Goal: Transaction & Acquisition: Purchase product/service

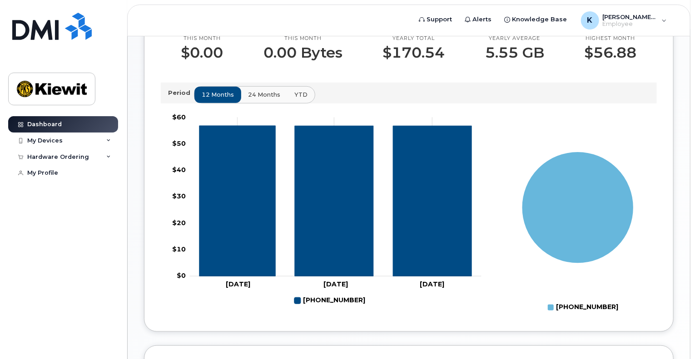
scroll to position [318, 0]
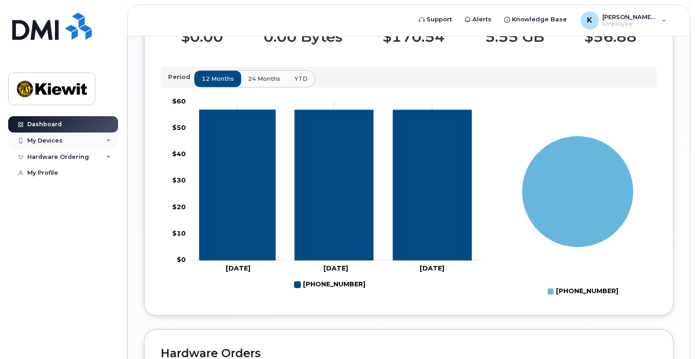
click at [53, 139] on div "My Devices" at bounding box center [44, 140] width 35 height 7
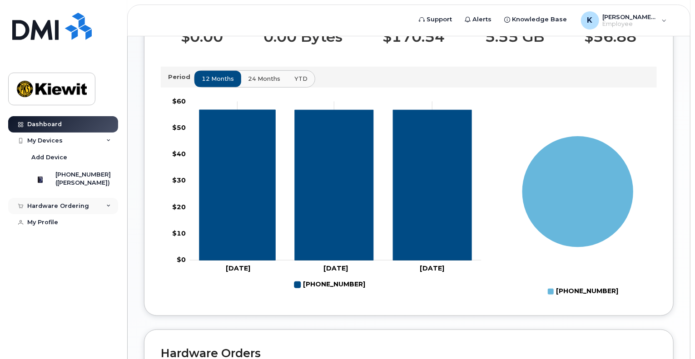
click at [71, 210] on div "Hardware Ordering" at bounding box center [58, 206] width 62 height 7
click at [60, 227] on div "New Order" at bounding box center [48, 223] width 35 height 8
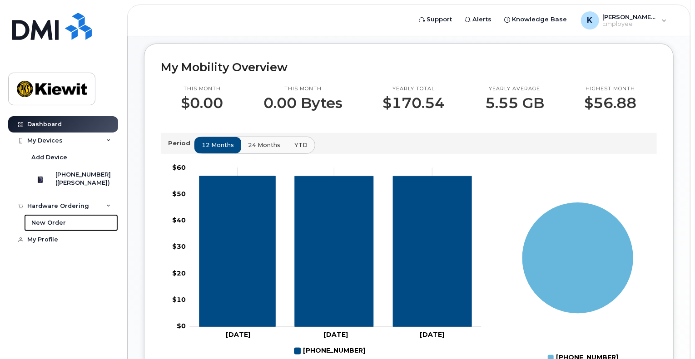
scroll to position [170, 0]
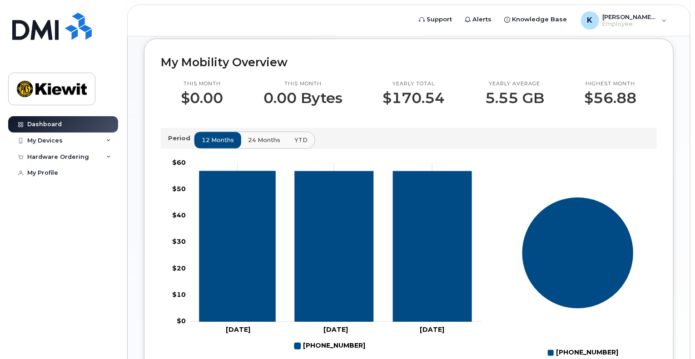
scroll to position [273, 0]
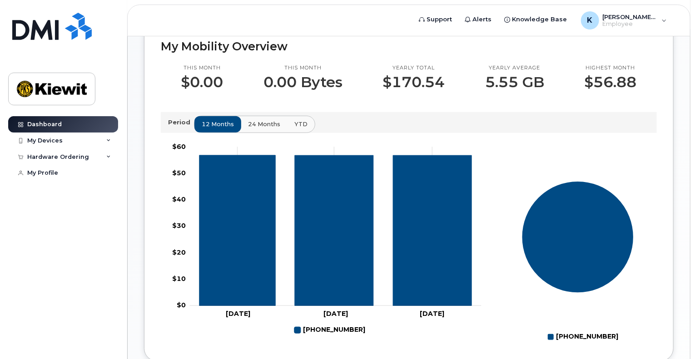
click at [611, 90] on p "$56.88" at bounding box center [611, 82] width 52 height 16
click at [639, 116] on div "This month $0.00 This month 0.00 Bytes Yearly total $170.54 Yearly average 5.55…" at bounding box center [409, 199] width 496 height 291
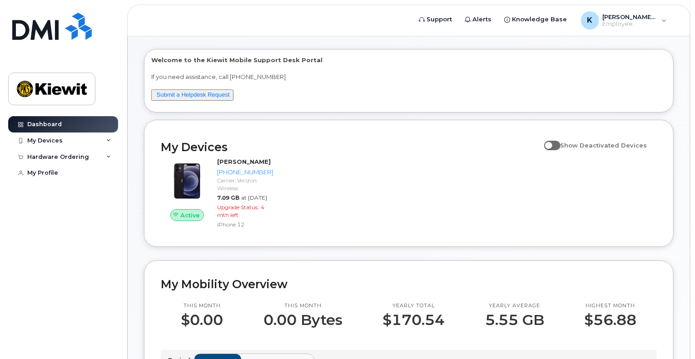
scroll to position [0, 0]
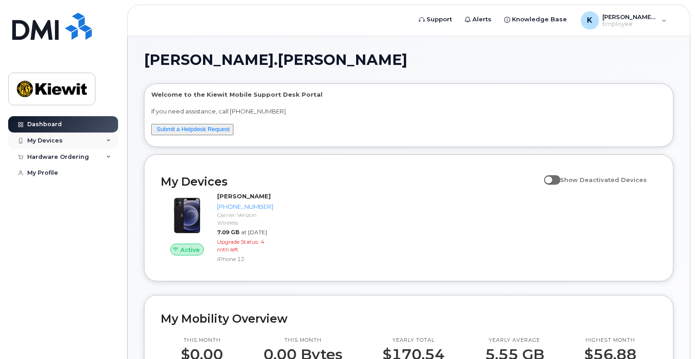
click at [60, 145] on div "My Devices" at bounding box center [63, 141] width 110 height 16
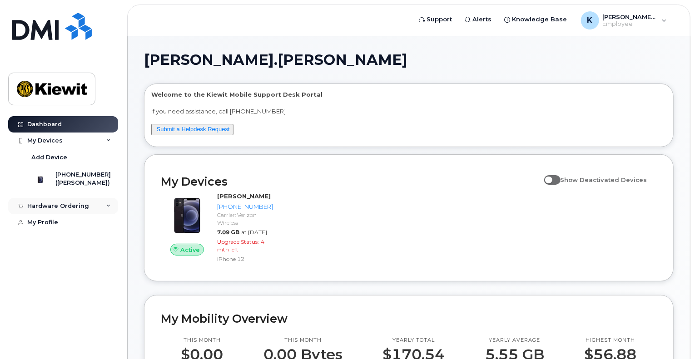
click at [56, 214] on div "Hardware Ordering" at bounding box center [63, 206] width 110 height 16
click at [61, 225] on div "New Order" at bounding box center [48, 223] width 35 height 8
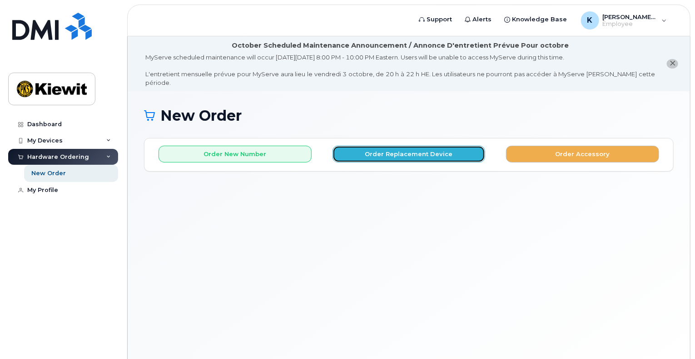
click at [397, 146] on button "Order Replacement Device" at bounding box center [408, 154] width 153 height 17
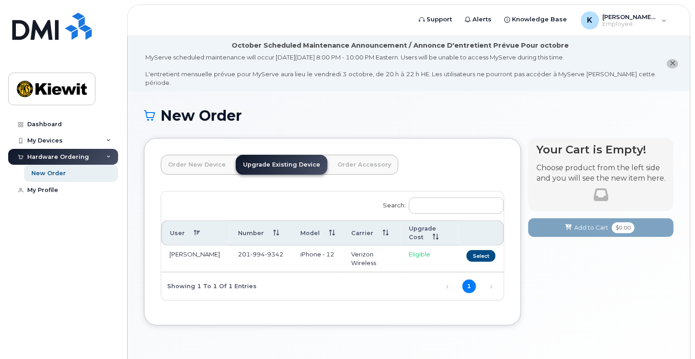
click at [313, 192] on div "Search: User Number Model Carrier Upgrade Cost KATHARINE COSTELLO 201 994 9342 …" at bounding box center [332, 246] width 342 height 109
